Goal: Information Seeking & Learning: Learn about a topic

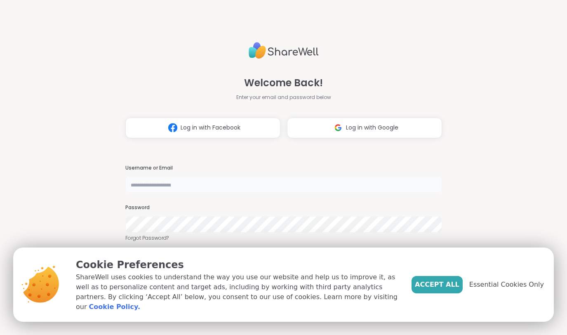
click at [160, 191] on input "text" at bounding box center [283, 184] width 317 height 16
type input "**********"
click at [438, 287] on span "Accept All" at bounding box center [437, 285] width 45 height 10
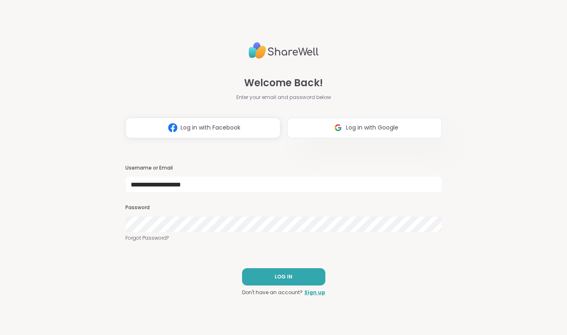
click at [354, 130] on span "Log in with Google" at bounding box center [372, 127] width 52 height 9
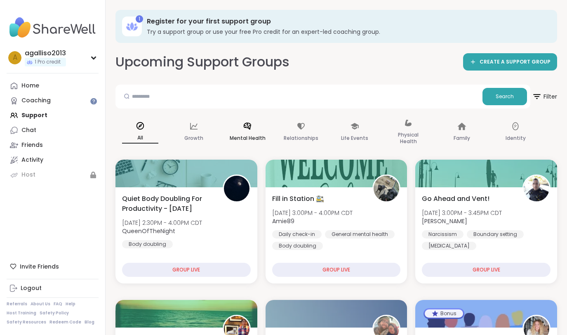
click at [246, 132] on div "Mental Health" at bounding box center [247, 132] width 49 height 41
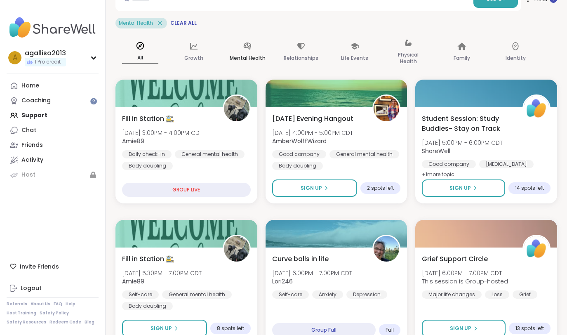
scroll to position [106, 0]
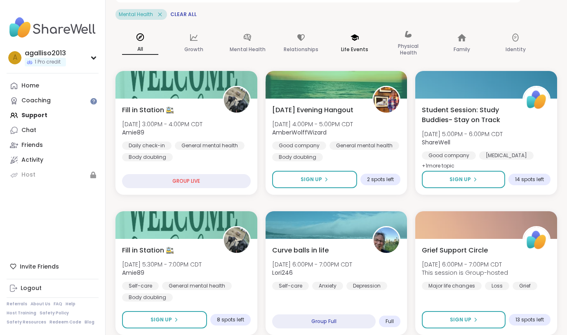
click at [356, 45] on p "Life Events" at bounding box center [354, 50] width 27 height 10
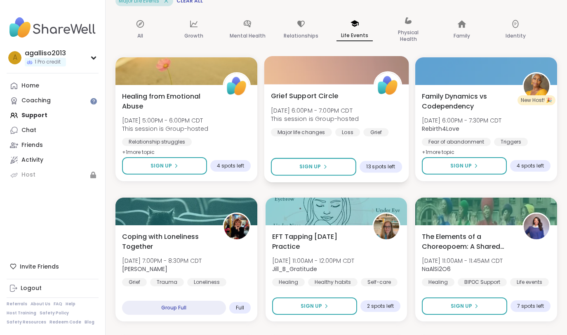
scroll to position [0, 0]
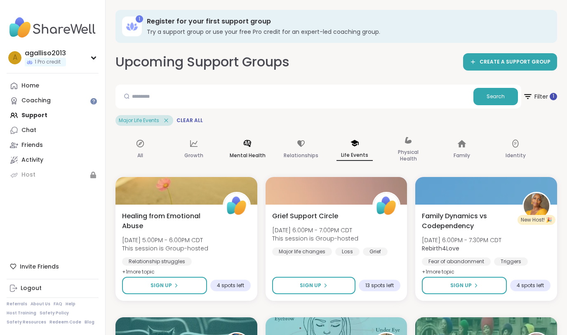
click at [246, 145] on icon at bounding box center [247, 143] width 9 height 9
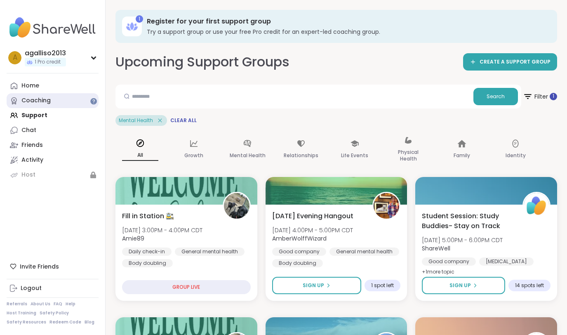
click at [36, 100] on div "Coaching" at bounding box center [35, 101] width 29 height 8
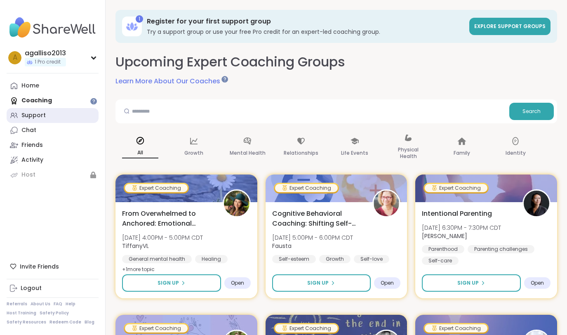
click at [38, 116] on div "Support" at bounding box center [33, 115] width 24 height 8
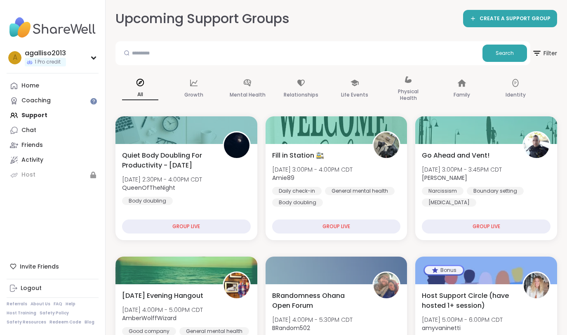
scroll to position [42, 0]
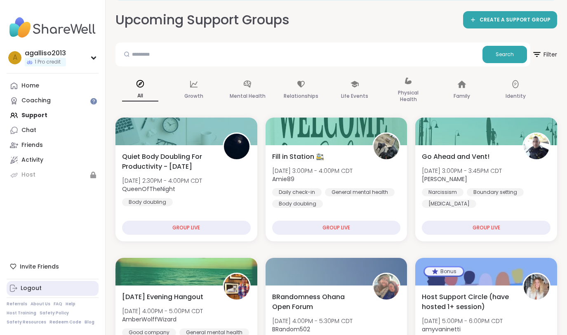
click at [33, 292] on div "Logout" at bounding box center [31, 288] width 21 height 8
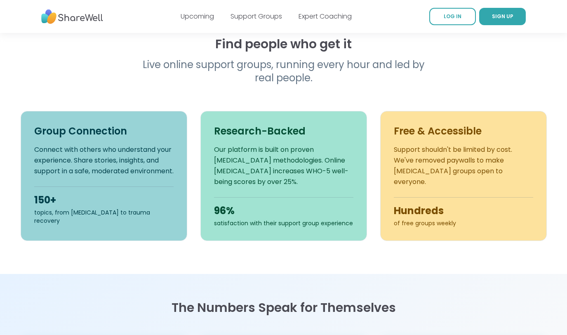
scroll to position [256, 0]
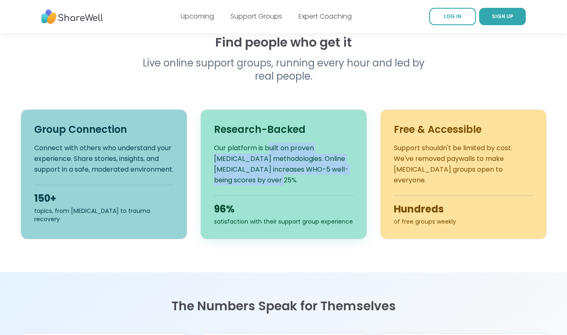
drag, startPoint x: 270, startPoint y: 149, endPoint x: 280, endPoint y: 175, distance: 28.0
click at [280, 175] on p "Our platform is built on proven peer support methodologies. Online peer support…" at bounding box center [283, 164] width 139 height 43
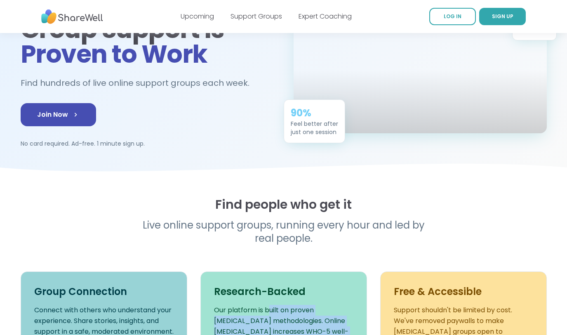
scroll to position [0, 0]
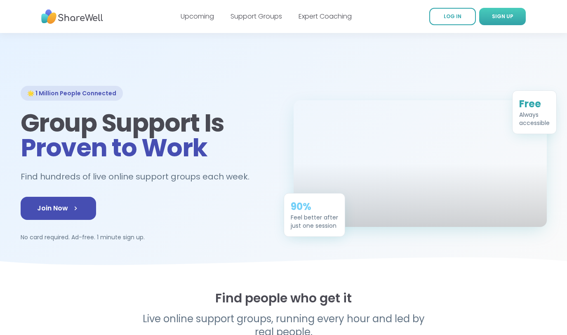
click at [494, 18] on span "SIGN UP" at bounding box center [502, 16] width 21 height 7
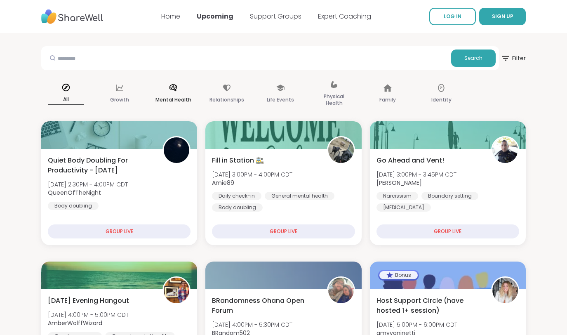
click at [171, 90] on icon at bounding box center [173, 87] width 9 height 9
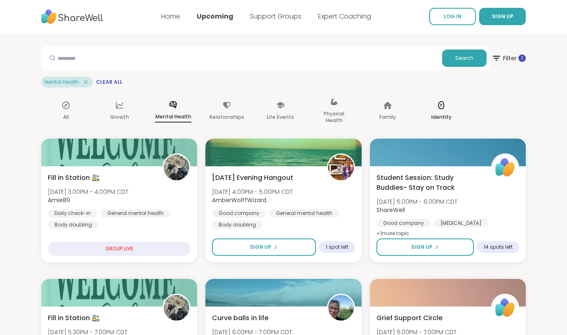
click at [437, 109] on icon at bounding box center [441, 105] width 9 height 9
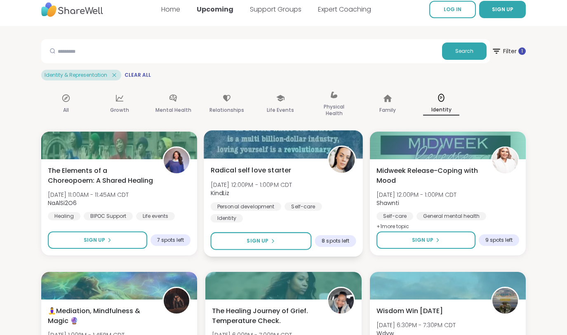
scroll to position [7, 0]
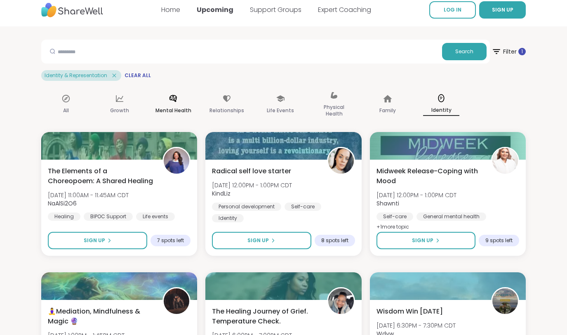
click at [176, 101] on icon at bounding box center [173, 98] width 9 height 9
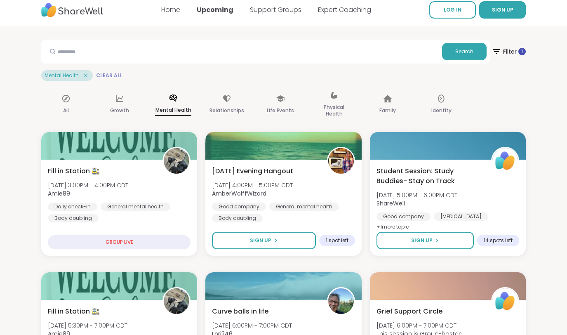
click at [103, 75] on span "Clear All" at bounding box center [109, 75] width 26 height 7
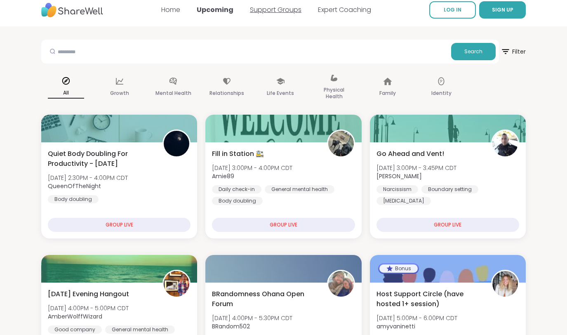
click at [282, 9] on link "Support Groups" at bounding box center [276, 9] width 52 height 9
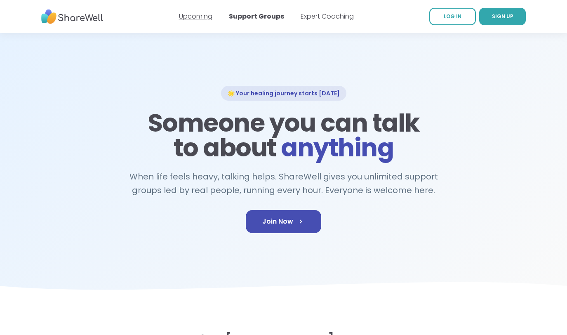
click at [196, 16] on link "Upcoming" at bounding box center [195, 16] width 33 height 9
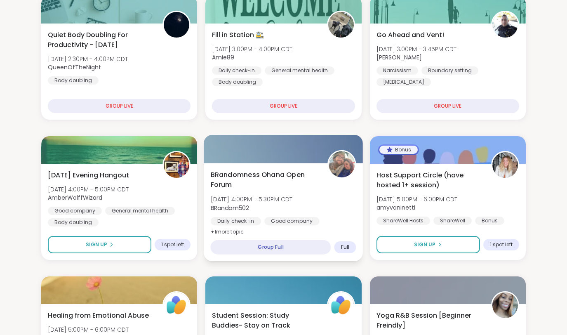
scroll to position [123, 0]
